Goal: Task Accomplishment & Management: Manage account settings

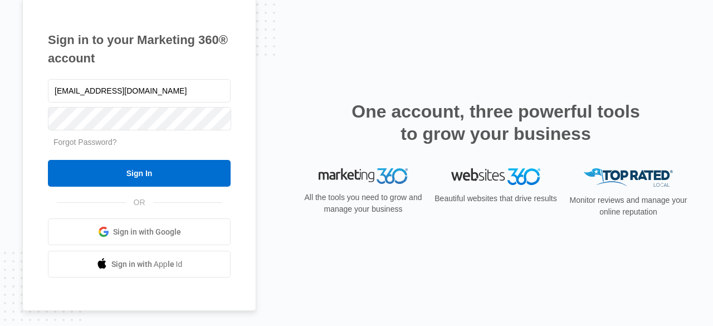
type input "[EMAIL_ADDRESS][DOMAIN_NAME]"
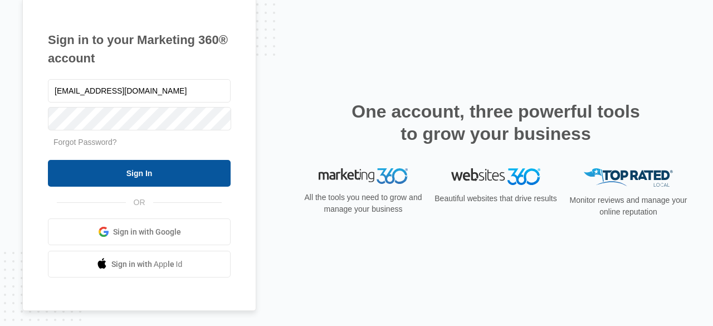
click at [151, 170] on input "Sign In" at bounding box center [139, 173] width 183 height 27
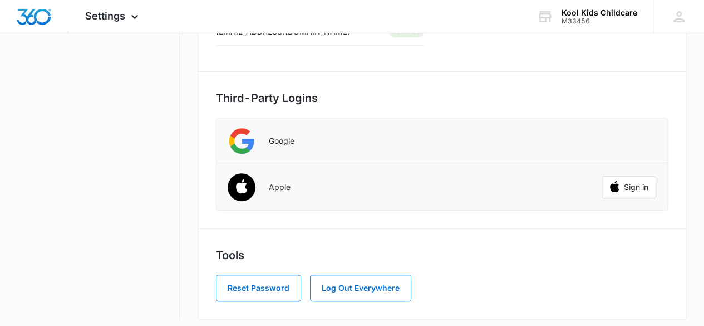
scroll to position [293, 0]
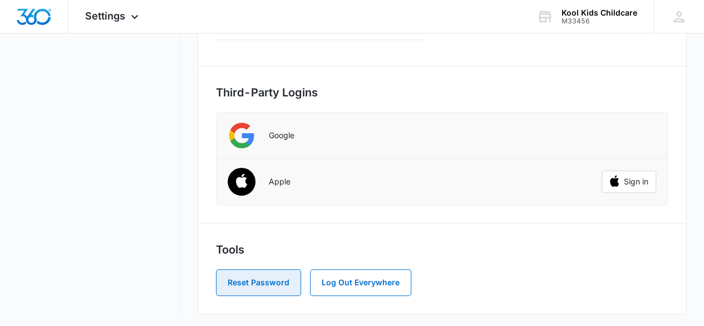
click at [263, 285] on button "Reset Password" at bounding box center [258, 282] width 85 height 27
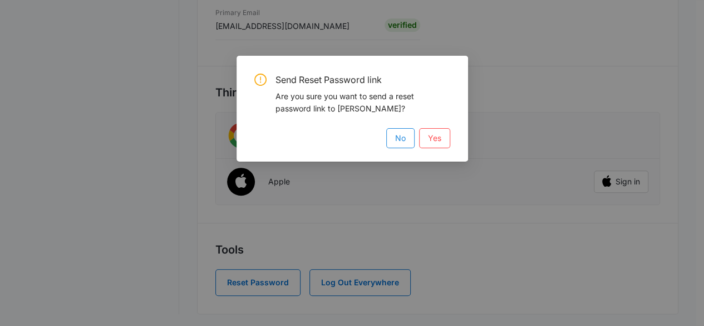
click at [400, 143] on span "No" at bounding box center [400, 138] width 11 height 12
